Goal: Task Accomplishment & Management: Manage account settings

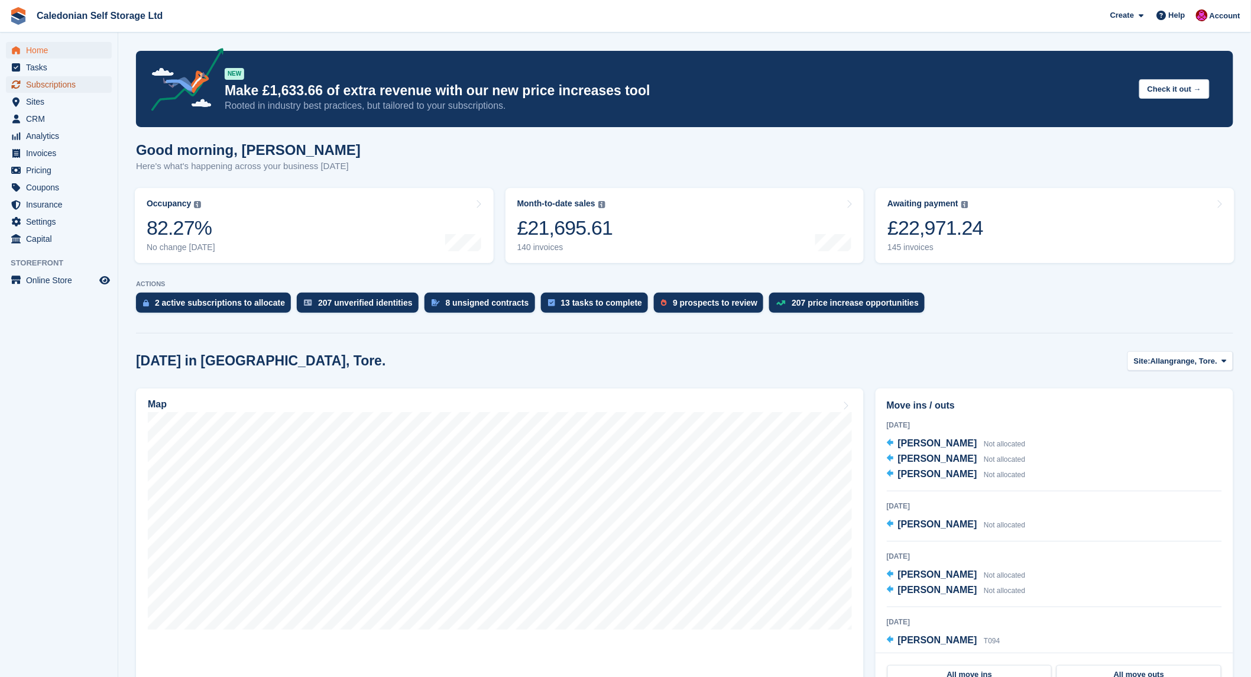
click at [51, 83] on span "Subscriptions" at bounding box center [61, 84] width 71 height 17
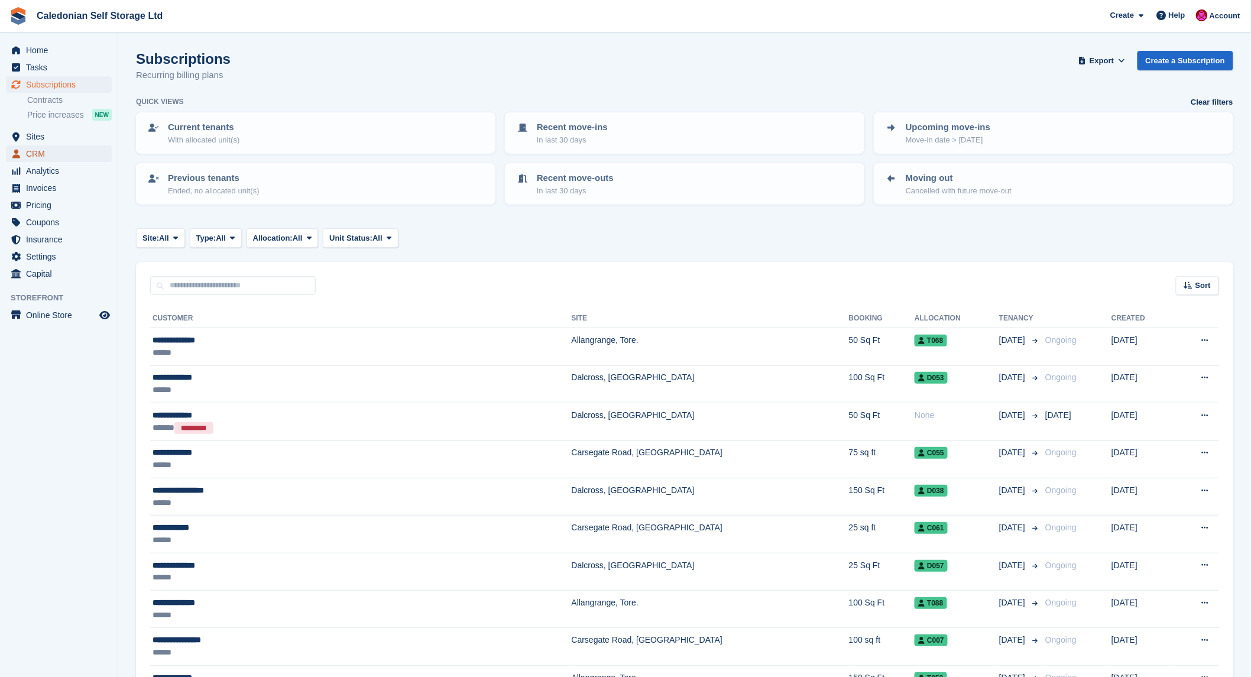
click at [40, 151] on span "CRM" at bounding box center [61, 153] width 71 height 17
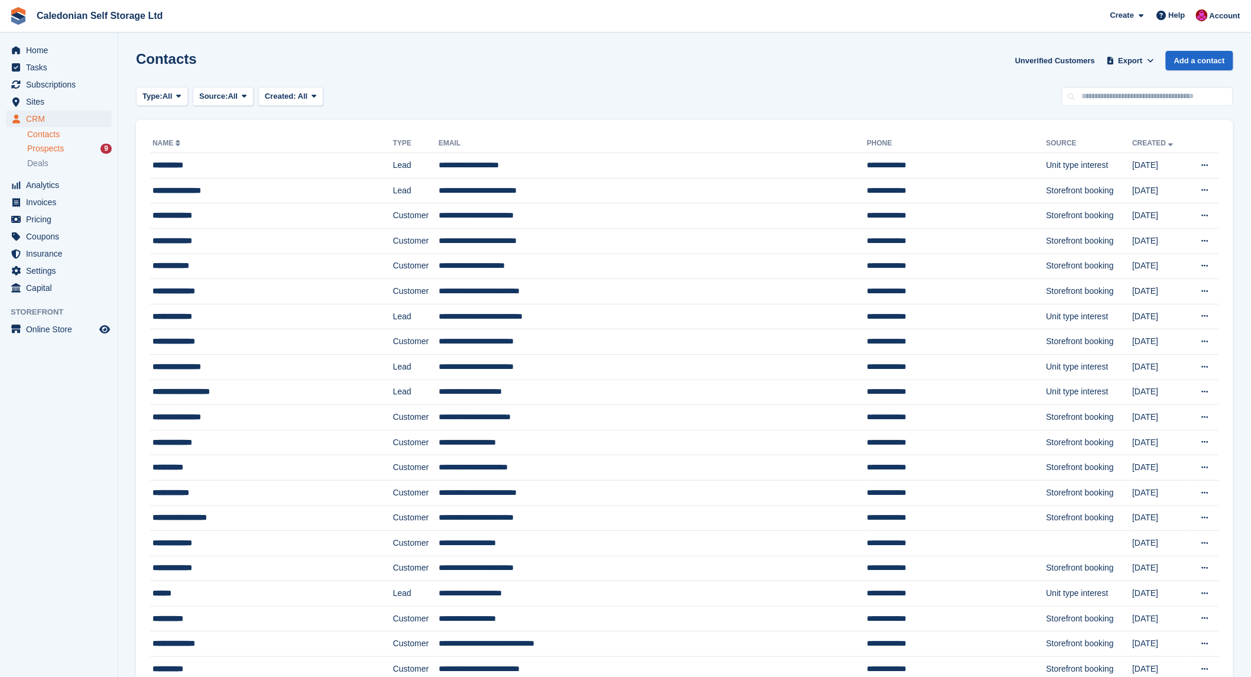
click at [46, 150] on span "Prospects" at bounding box center [45, 148] width 37 height 11
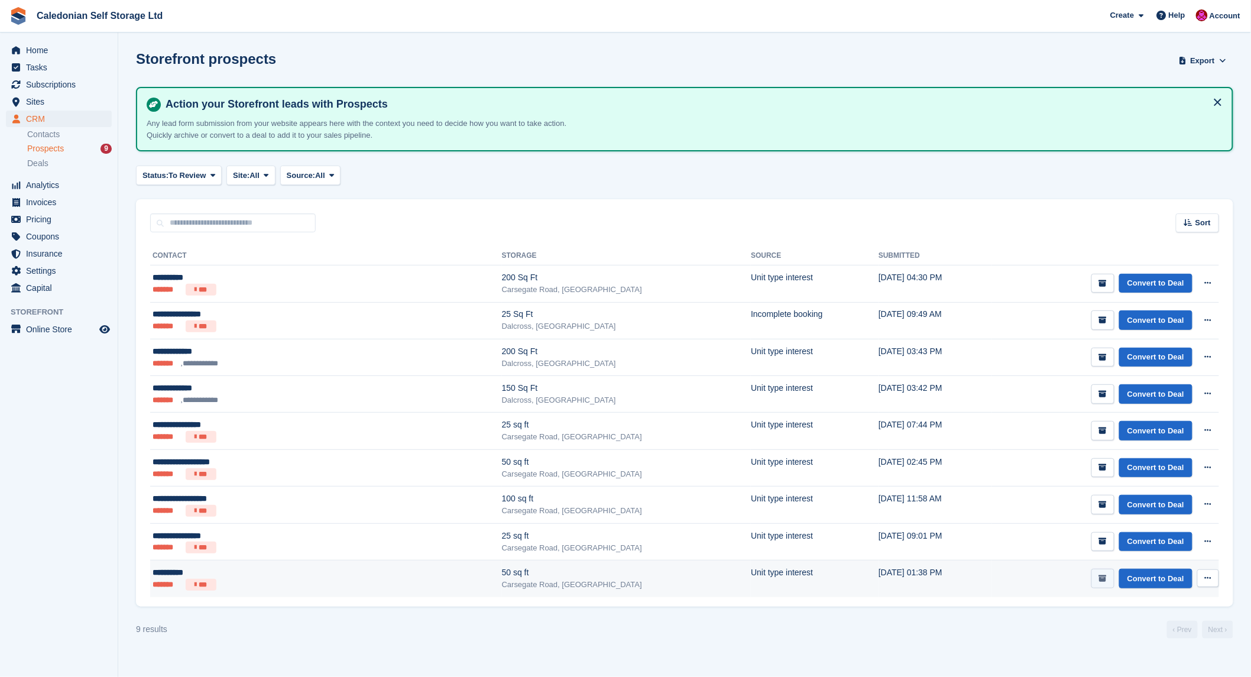
click at [1109, 576] on button "submit" at bounding box center [1102, 579] width 23 height 20
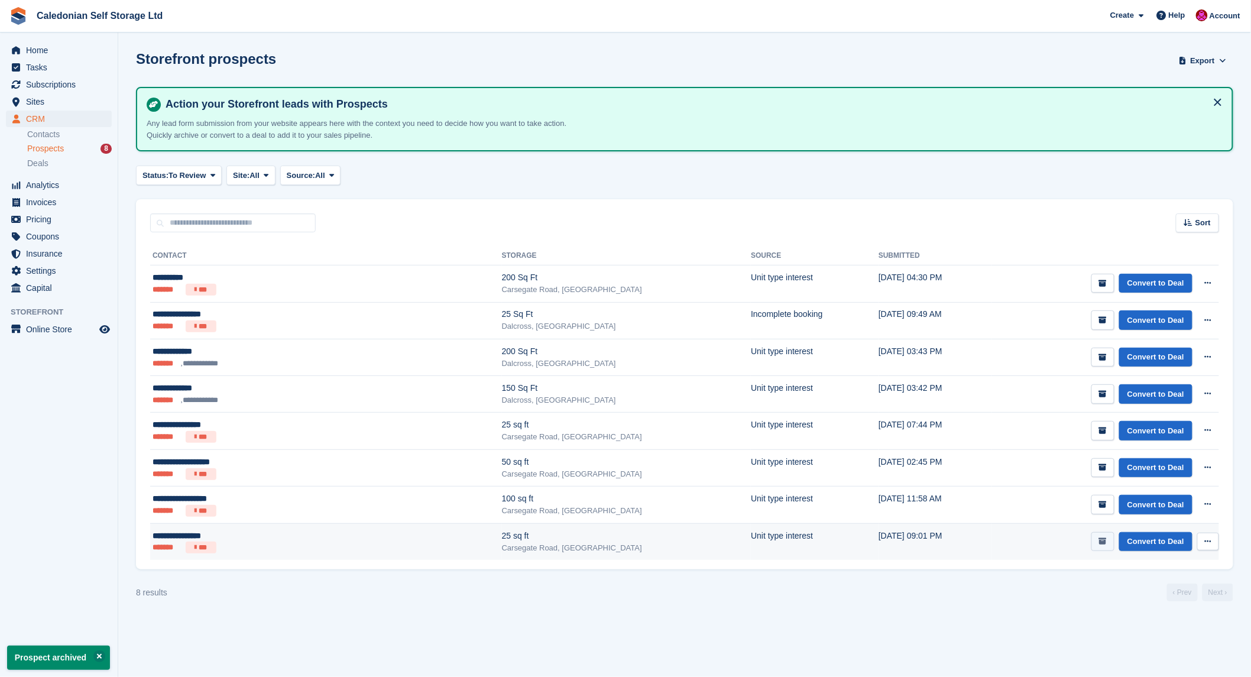
click at [1107, 542] on icon "submit" at bounding box center [1103, 541] width 8 height 8
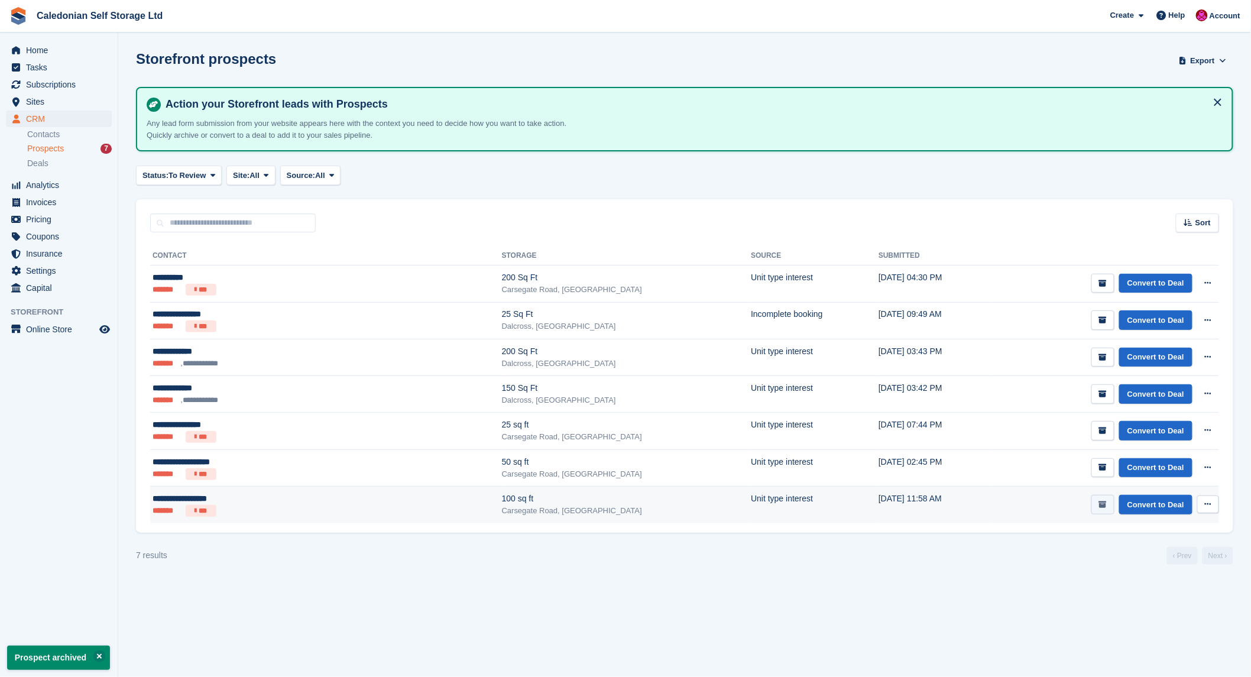
click at [1103, 503] on icon "submit" at bounding box center [1103, 505] width 8 height 8
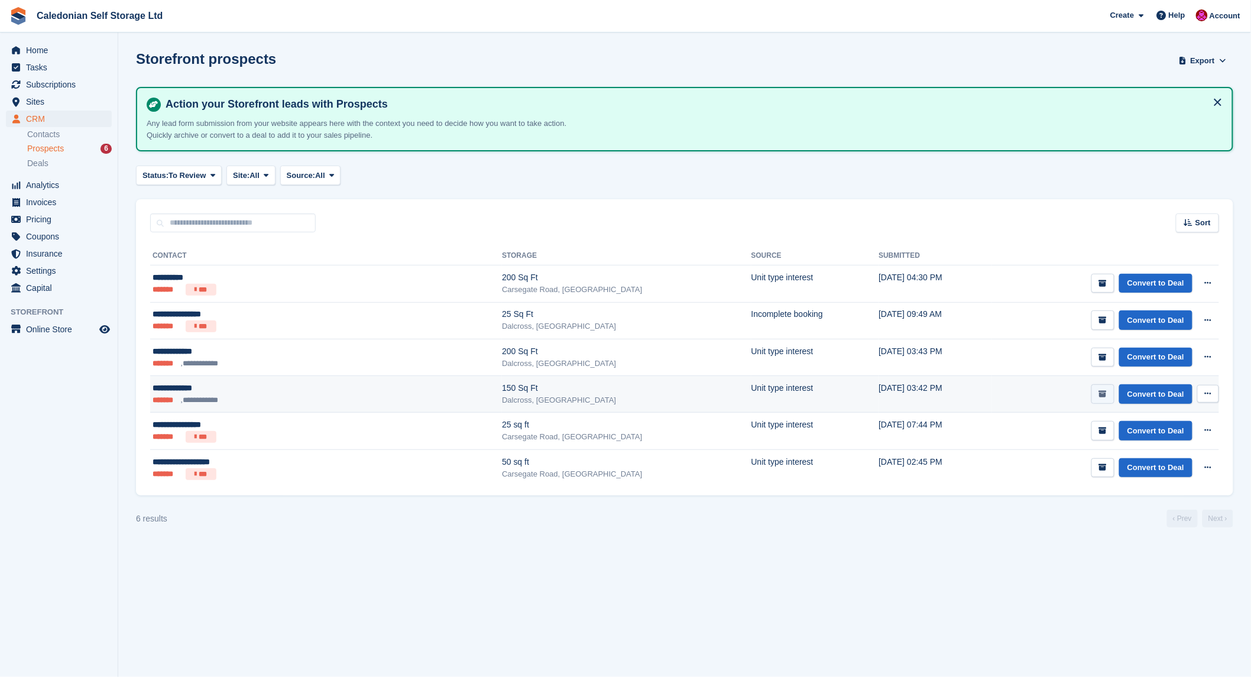
click at [1102, 392] on icon "submit" at bounding box center [1103, 394] width 8 height 8
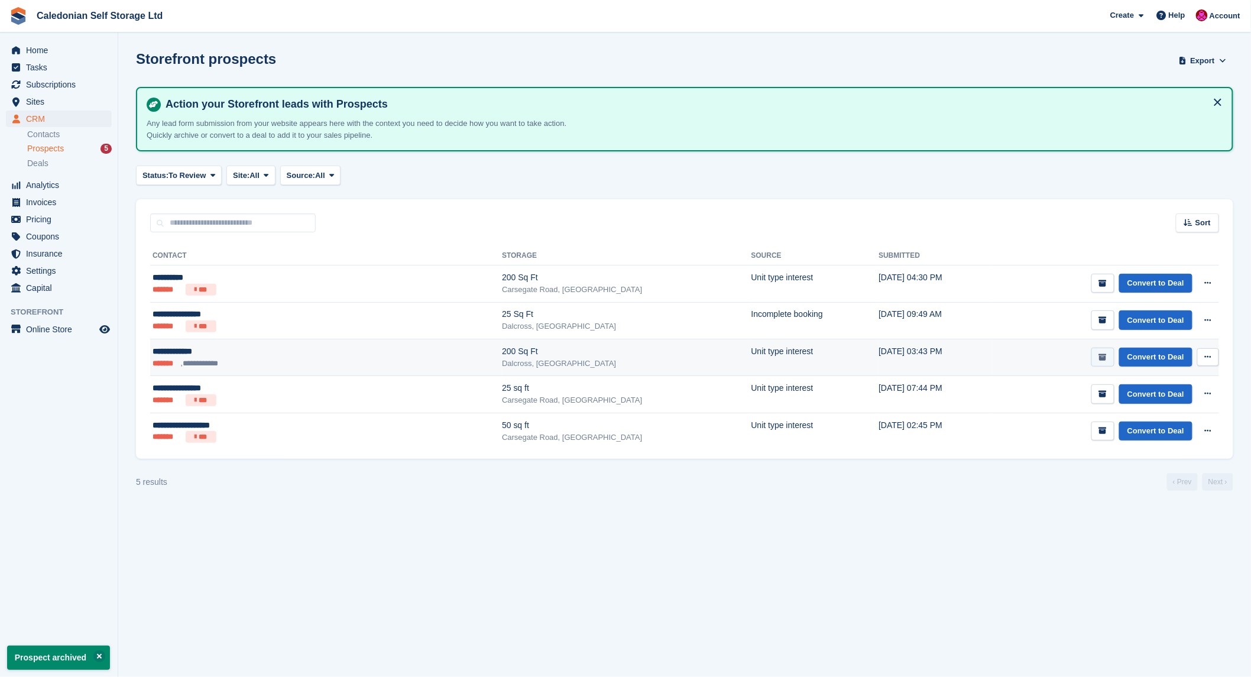
click at [1104, 350] on button "submit" at bounding box center [1102, 358] width 23 height 20
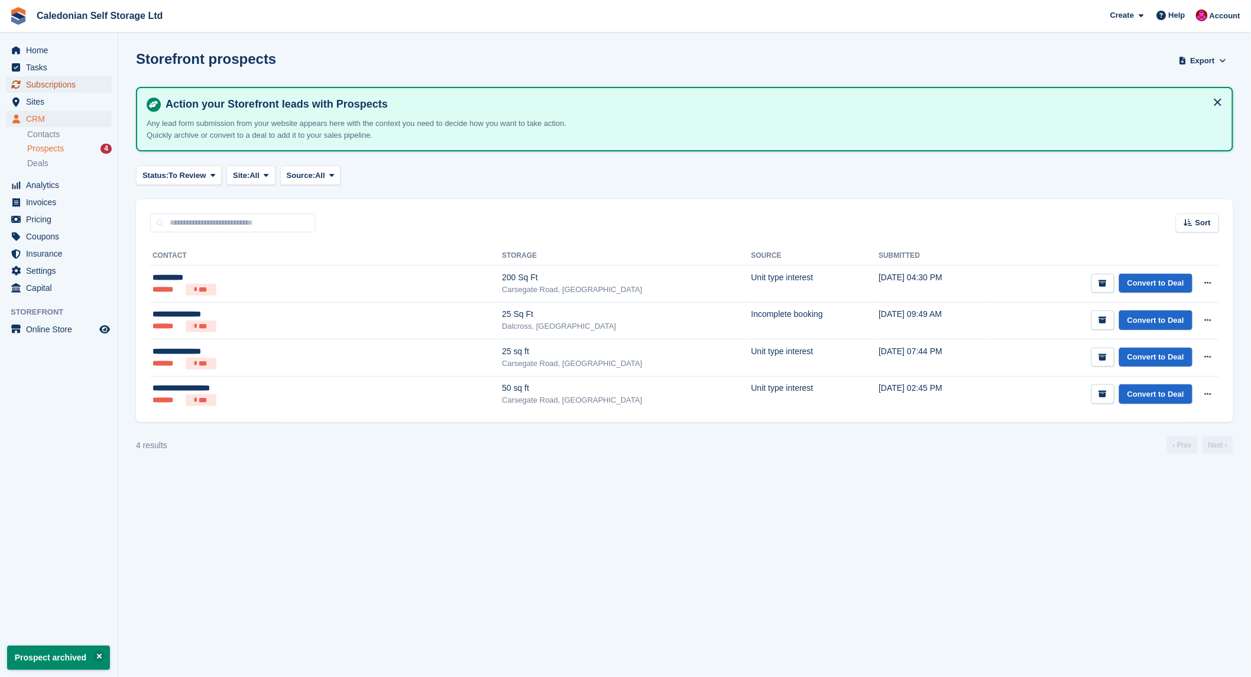
click at [53, 85] on span "Subscriptions" at bounding box center [61, 84] width 71 height 17
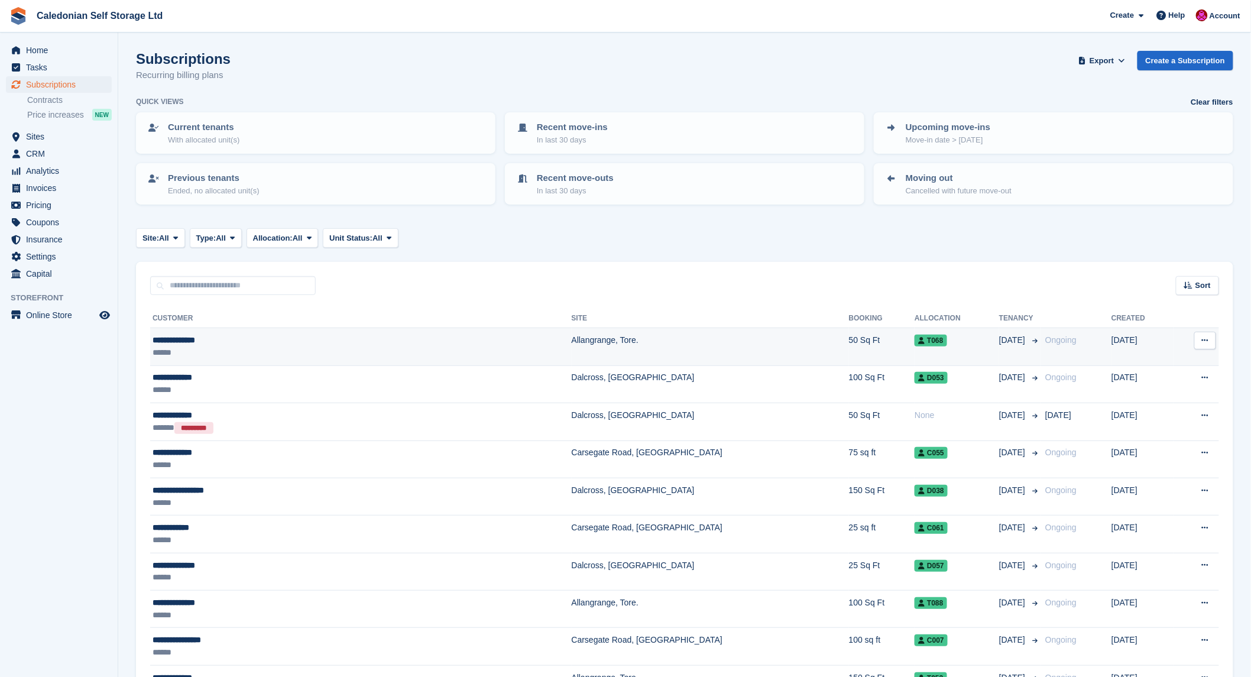
click at [186, 340] on div "**********" at bounding box center [266, 340] width 227 height 12
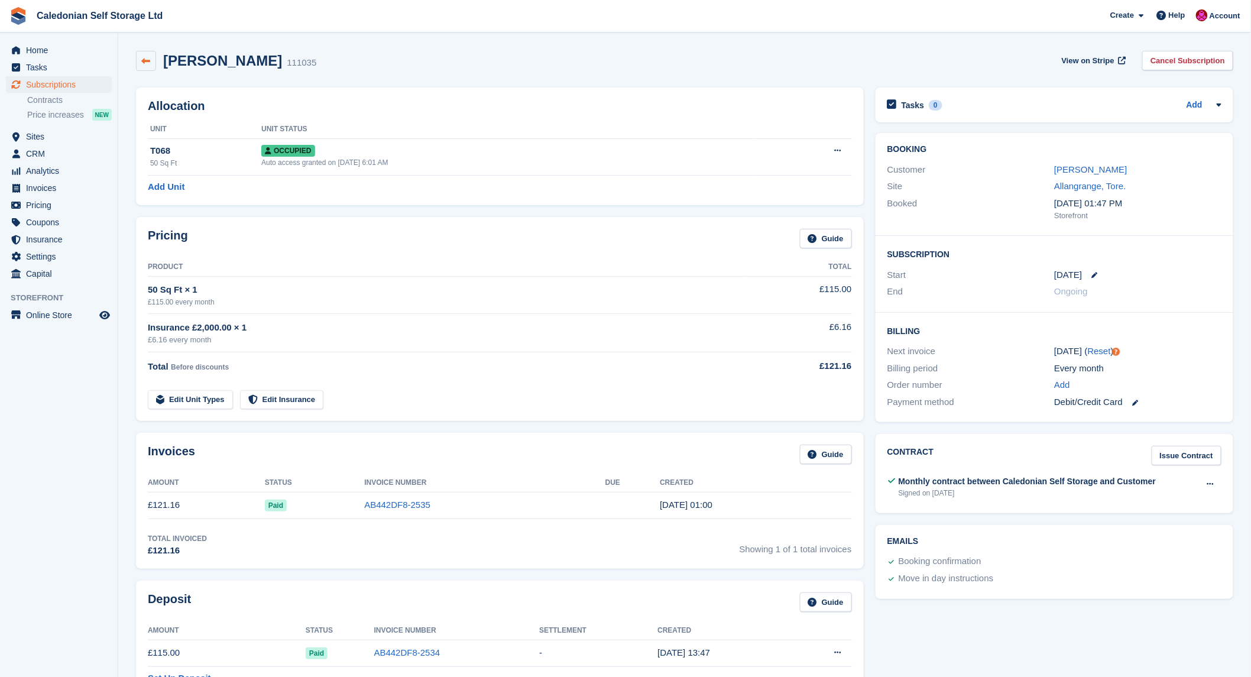
click at [145, 65] on icon at bounding box center [146, 61] width 9 height 9
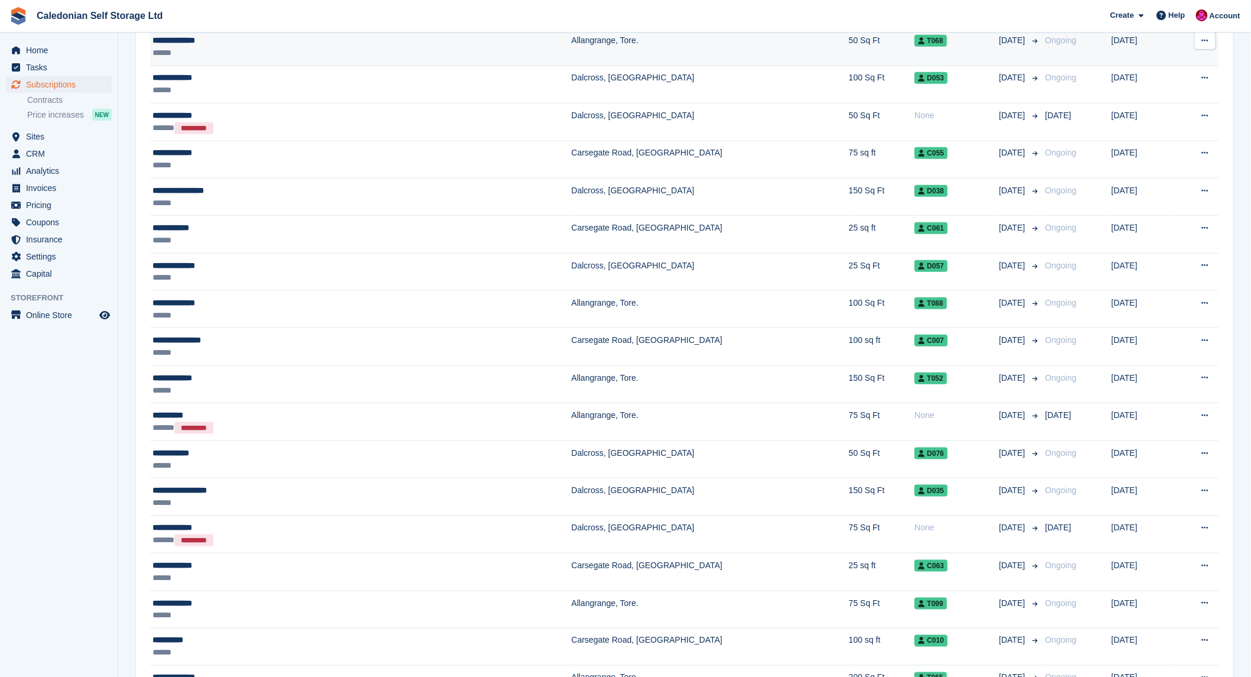
scroll to position [459, 0]
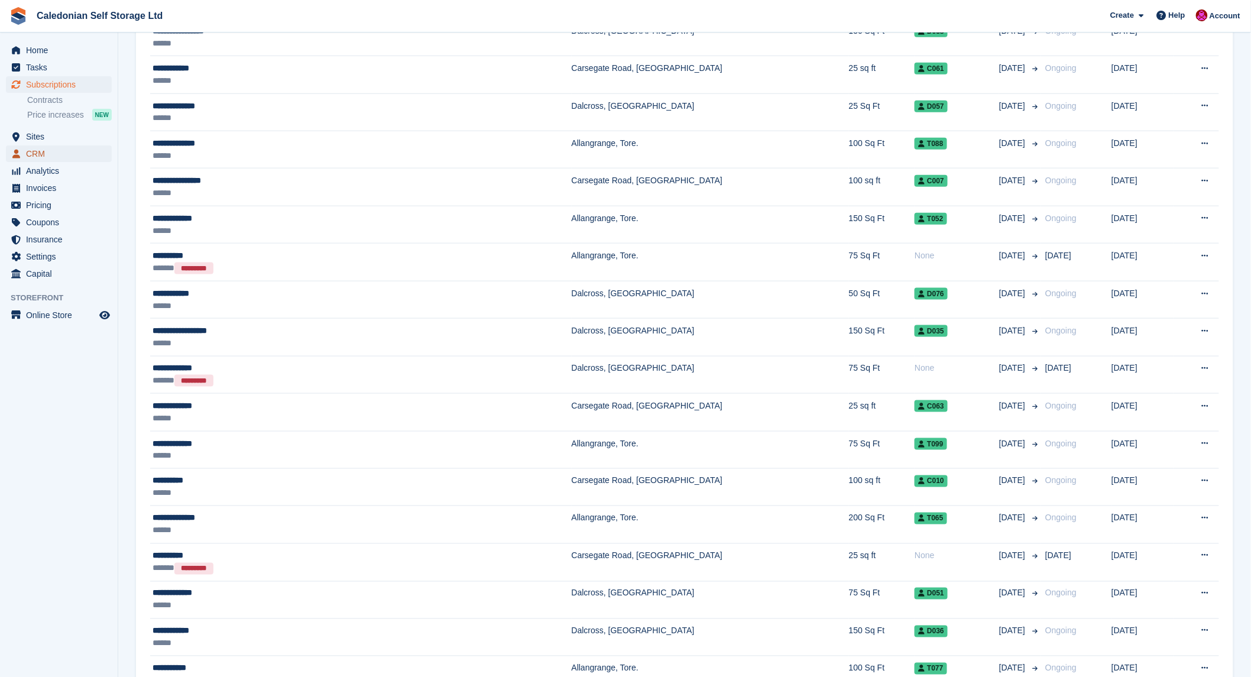
click at [28, 152] on span "CRM" at bounding box center [61, 153] width 71 height 17
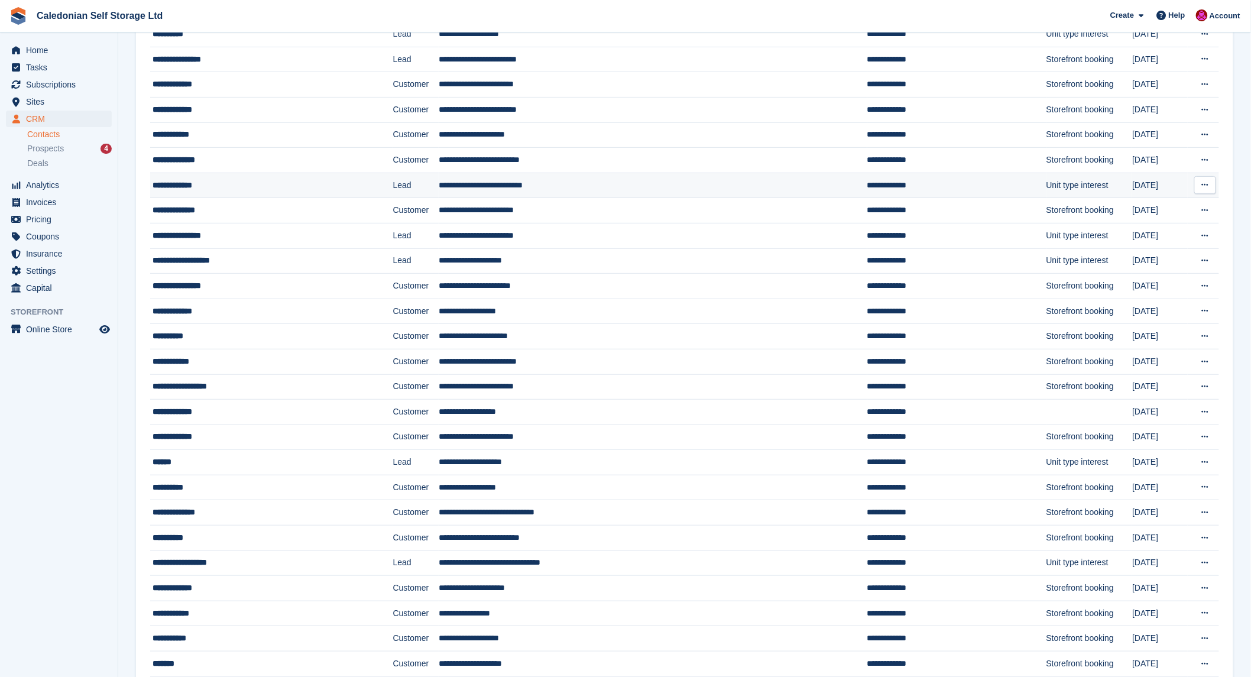
scroll to position [328, 0]
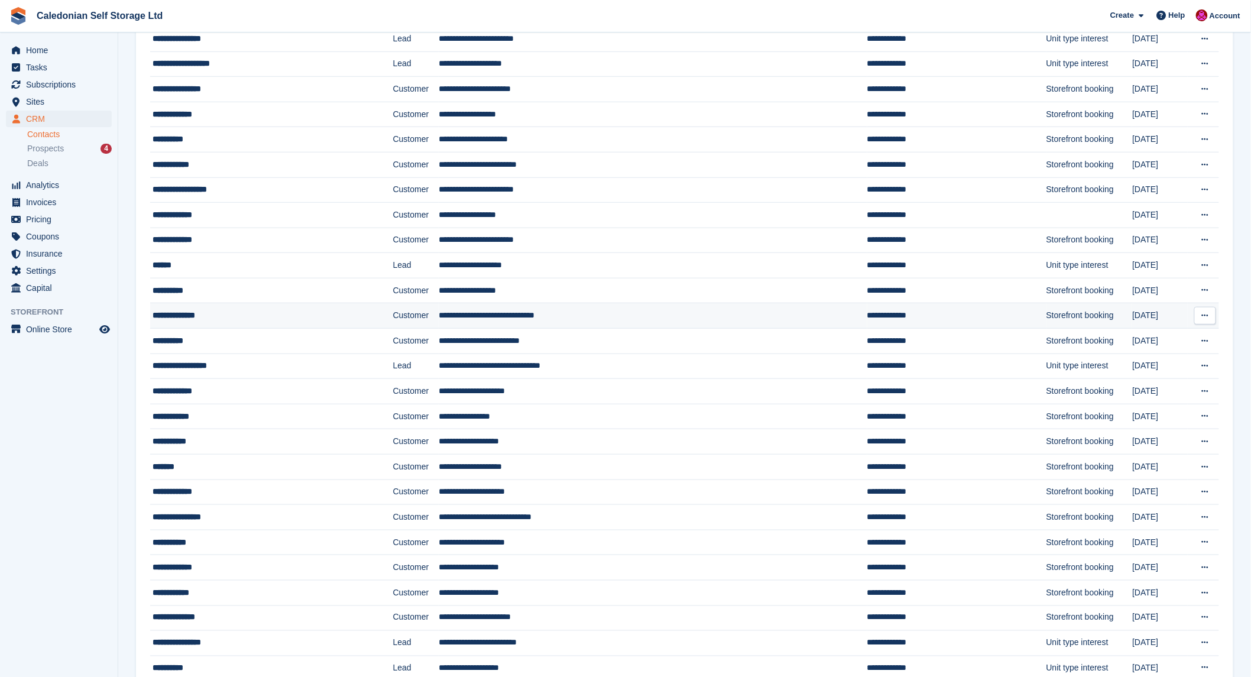
click at [179, 312] on div "**********" at bounding box center [247, 315] width 189 height 12
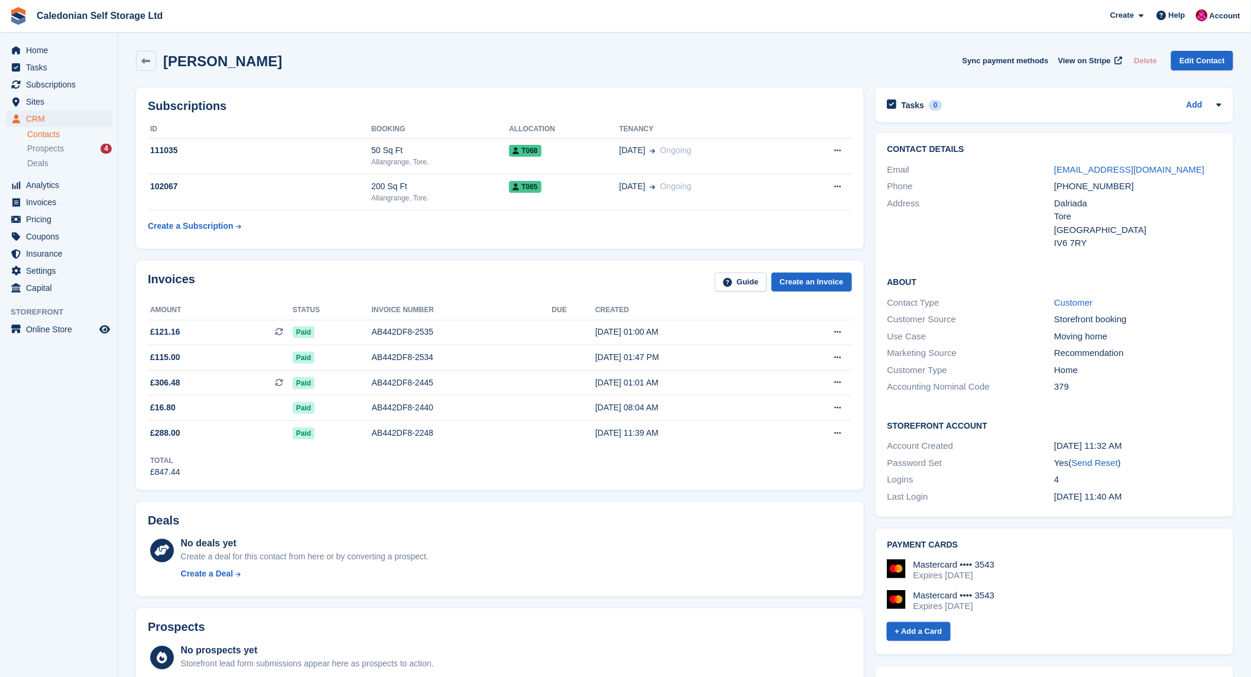
click at [164, 449] on div "Total £847.44" at bounding box center [500, 462] width 704 height 33
click at [56, 86] on span "Subscriptions" at bounding box center [61, 84] width 71 height 17
